Goal: Navigation & Orientation: Find specific page/section

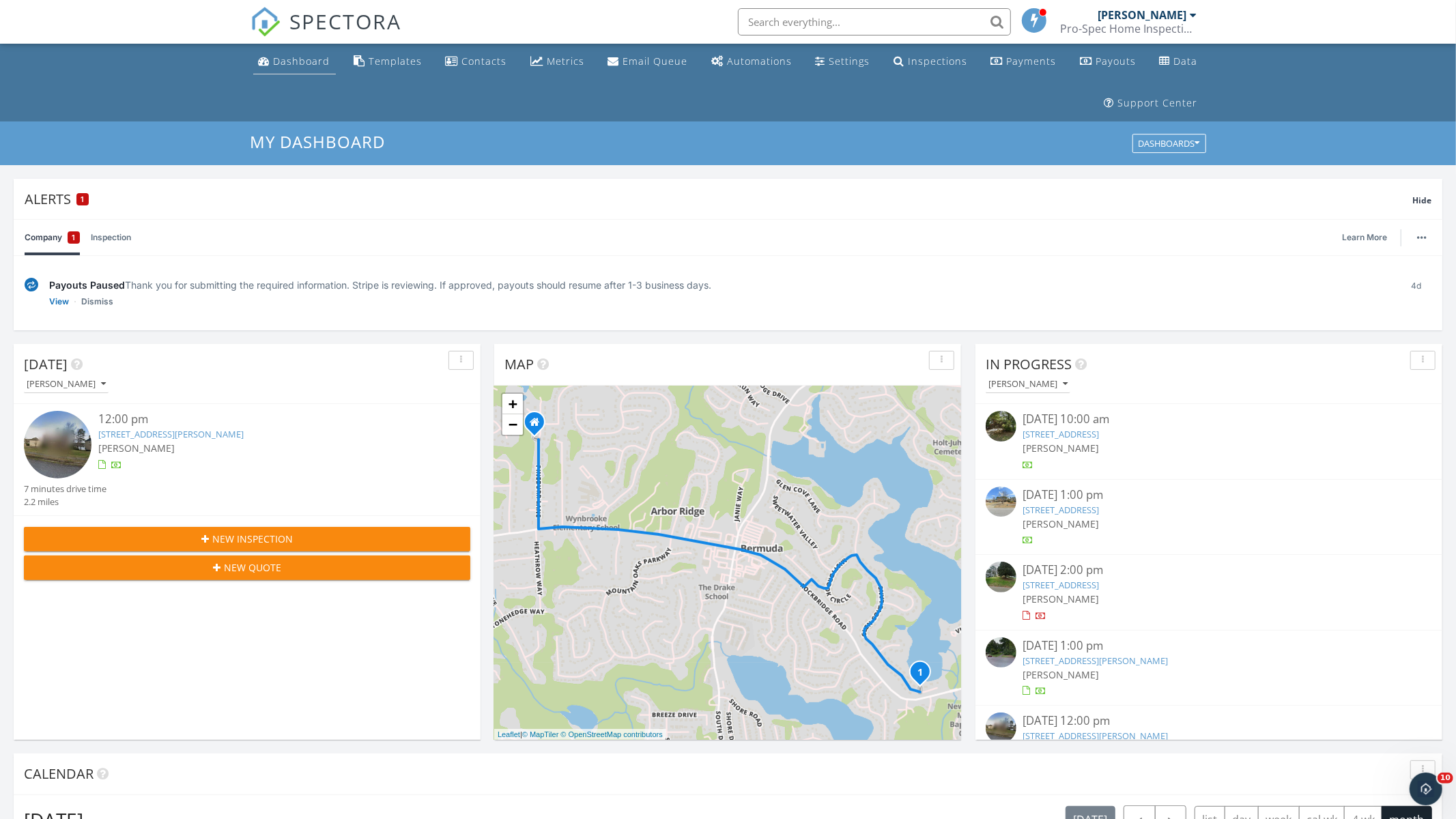
click at [311, 61] on div "Dashboard" at bounding box center [303, 61] width 57 height 13
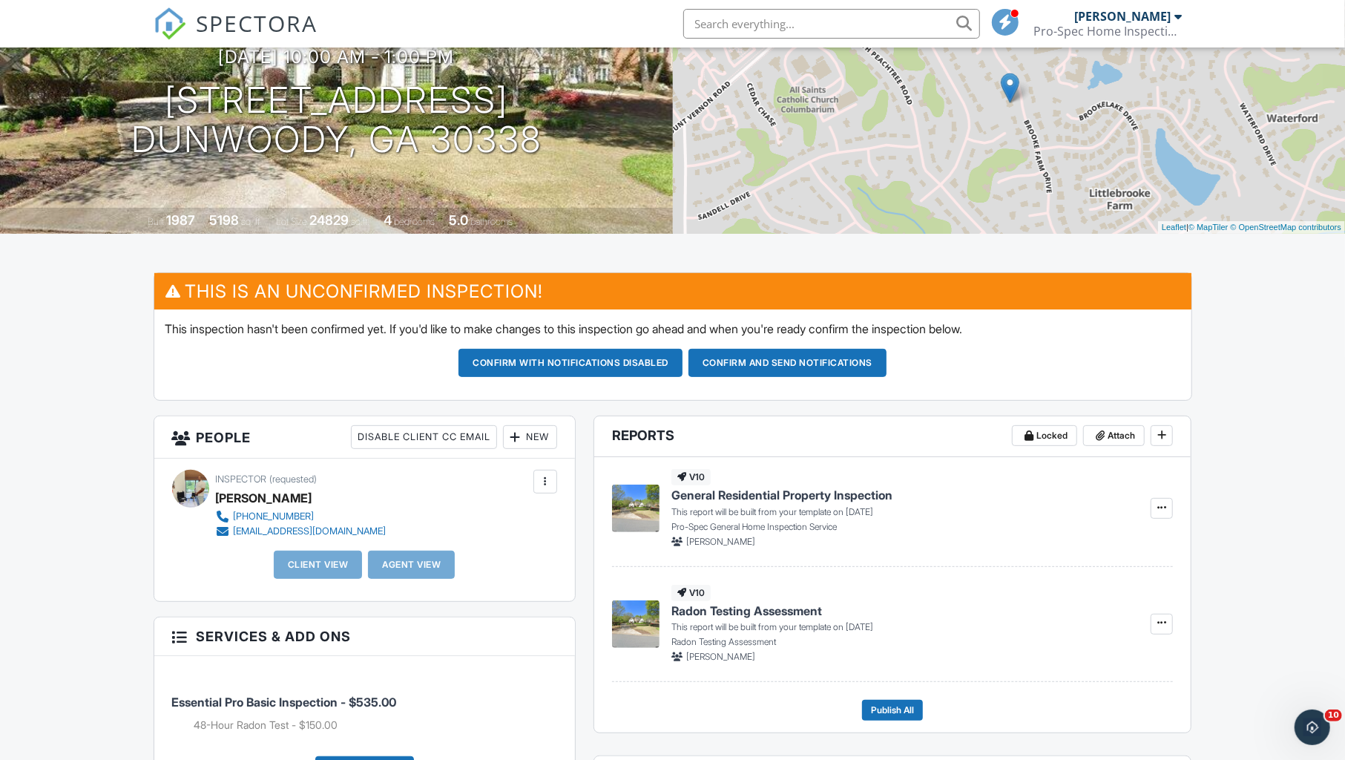
click at [237, 25] on span "SPECTORA" at bounding box center [258, 22] width 122 height 31
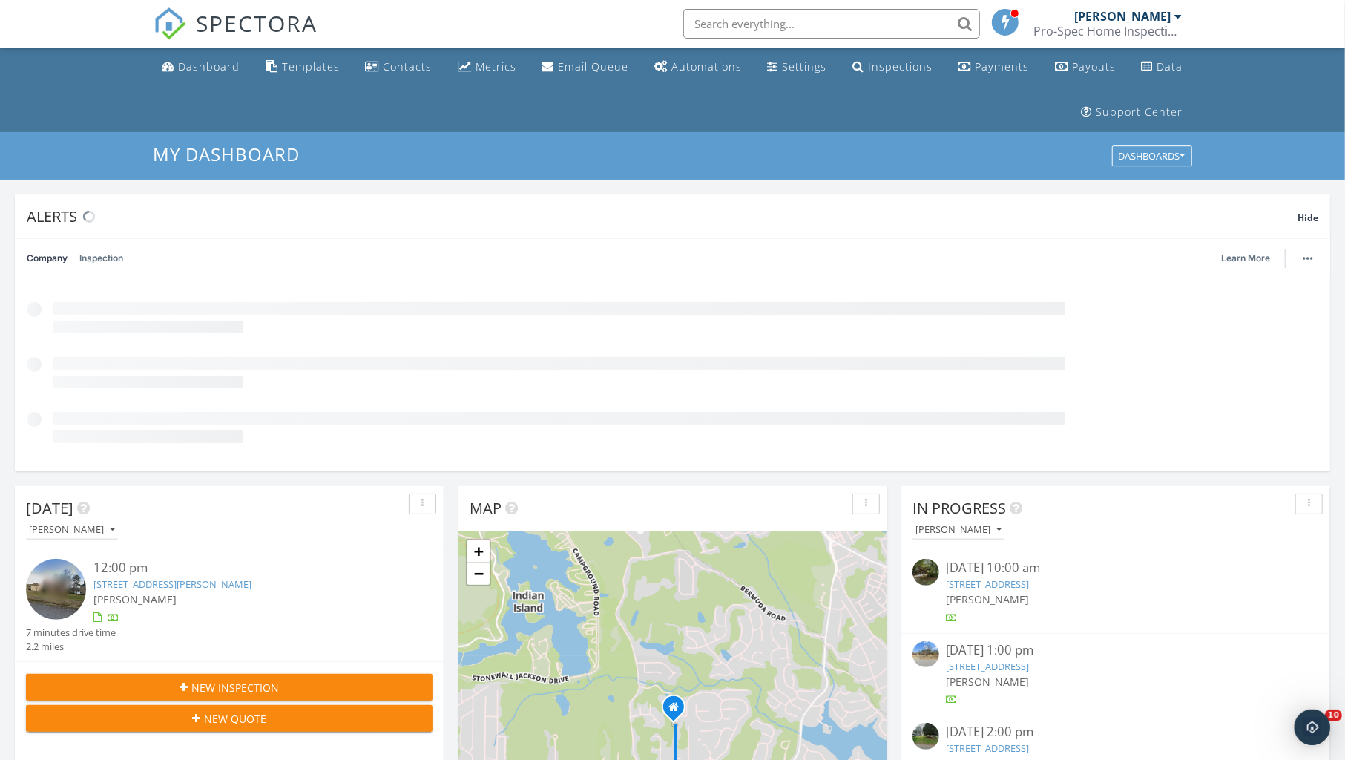
scroll to position [1351, 1346]
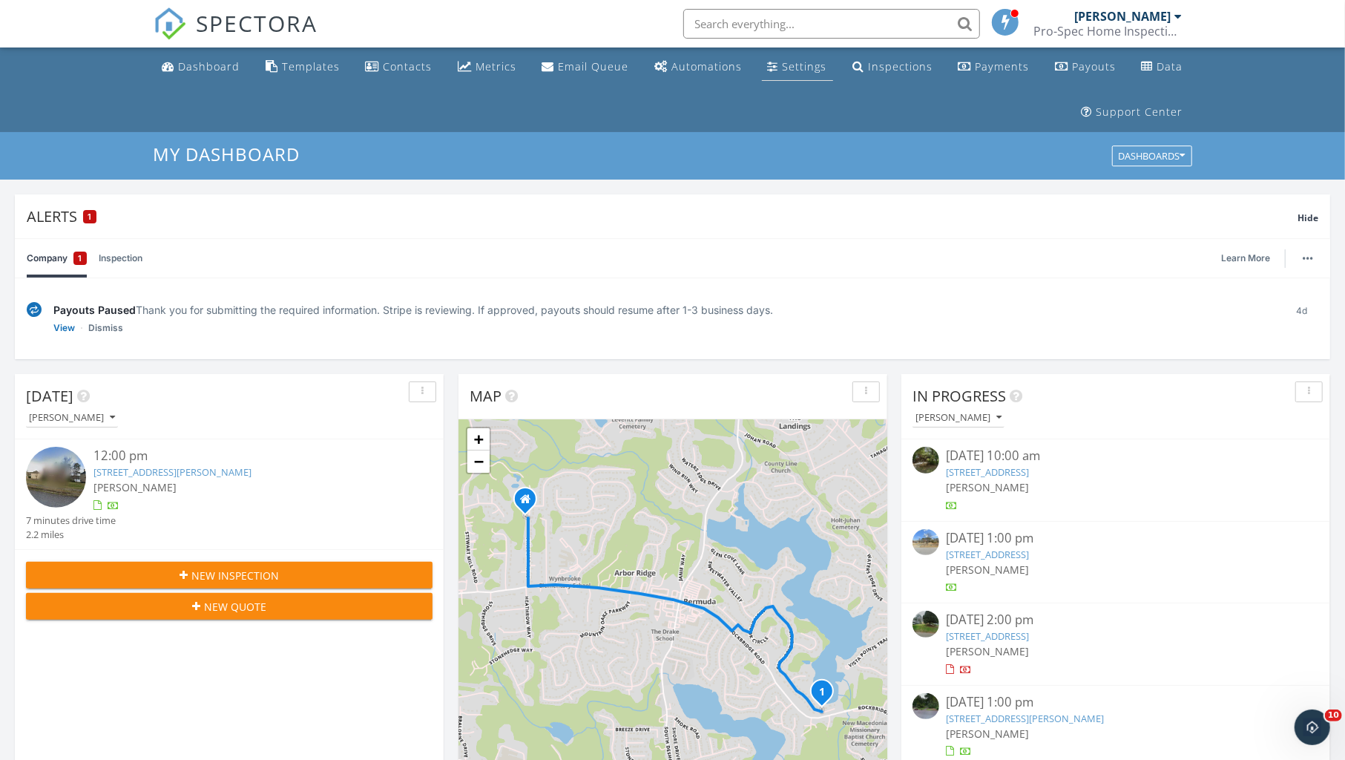
click at [791, 68] on div "Settings" at bounding box center [805, 66] width 45 height 14
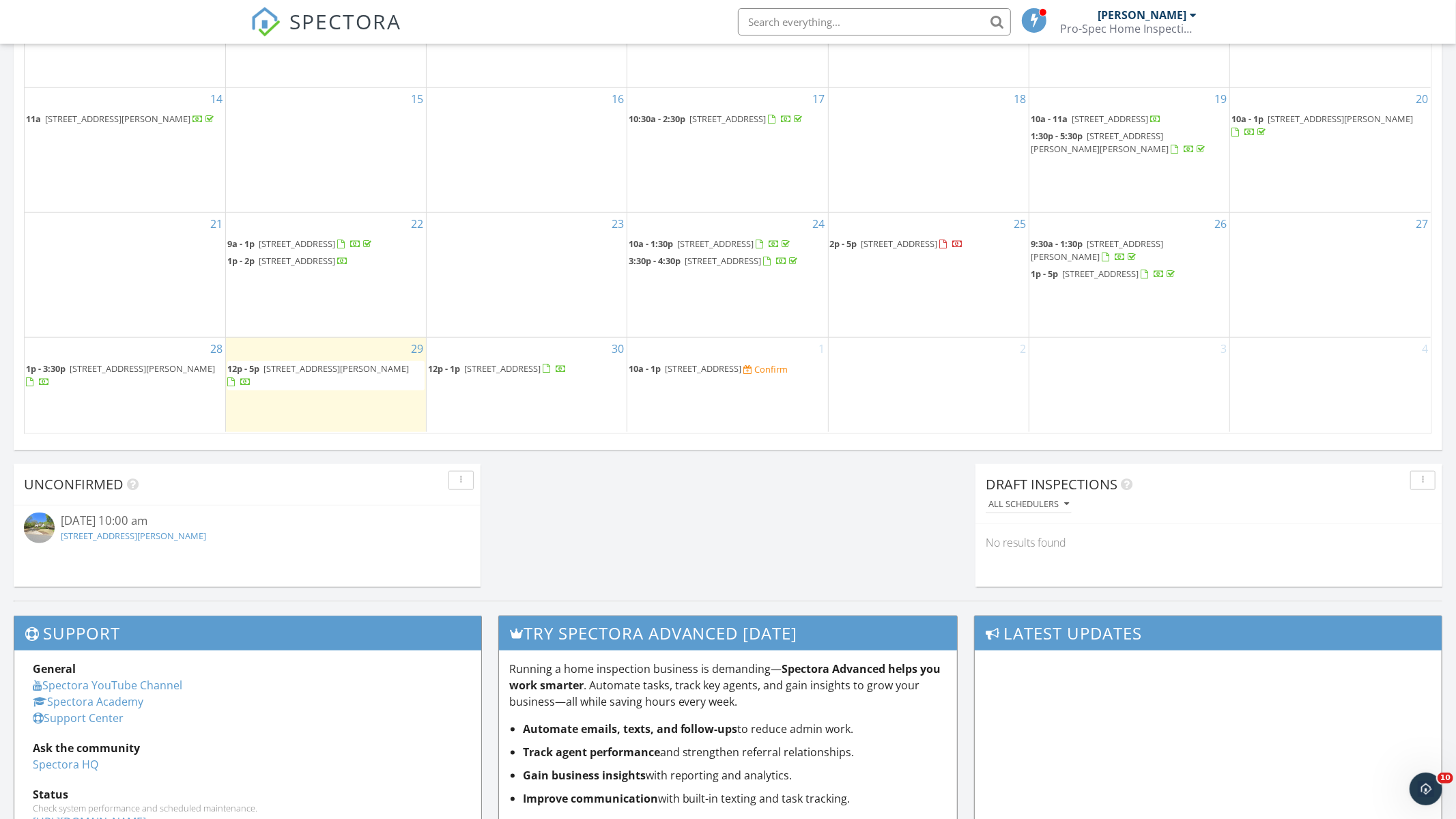
scroll to position [971, 0]
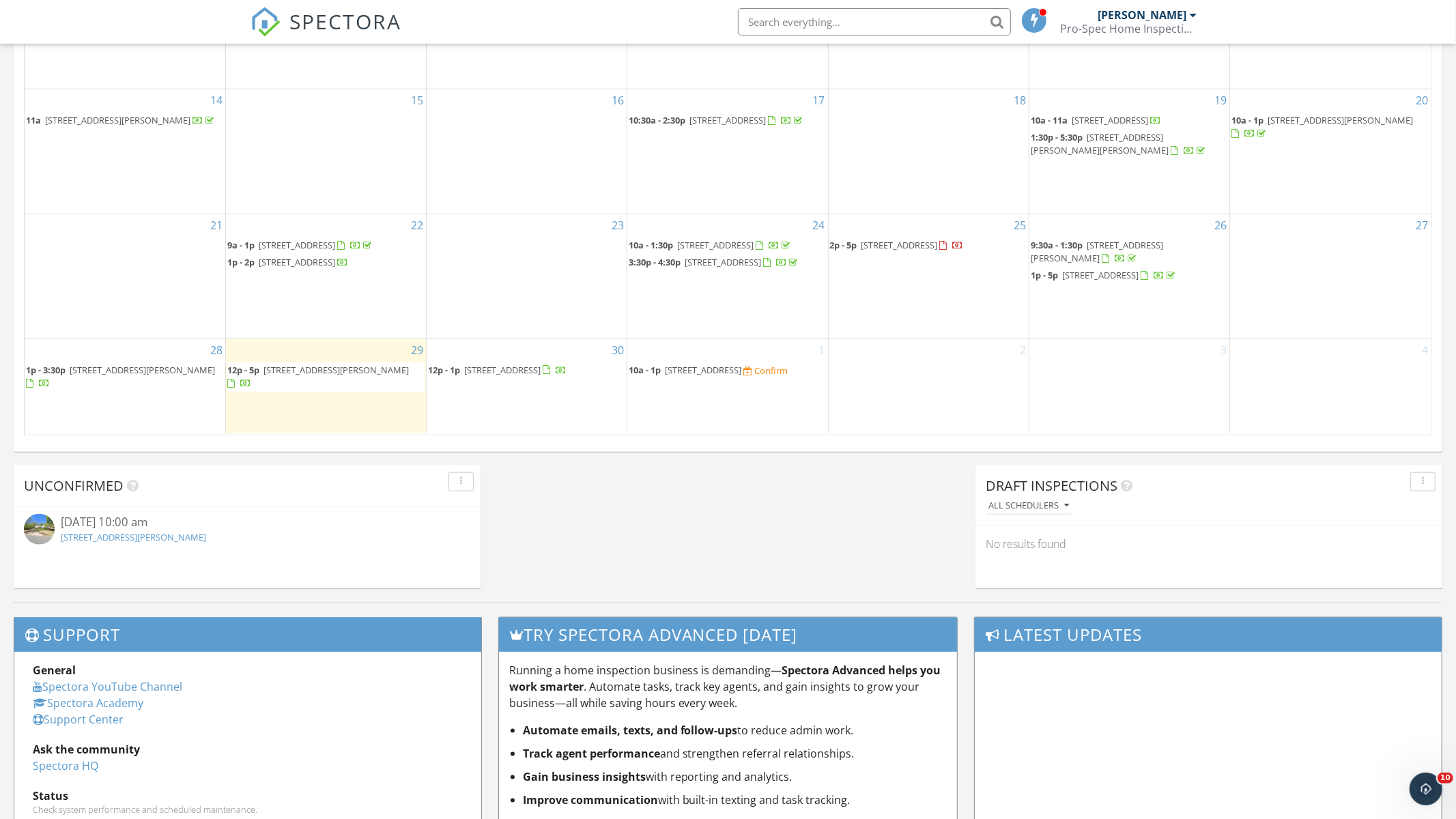
click at [344, 368] on span "[STREET_ADDRESS][PERSON_NAME]" at bounding box center [336, 369] width 145 height 12
